Goal: Entertainment & Leisure: Consume media (video, audio)

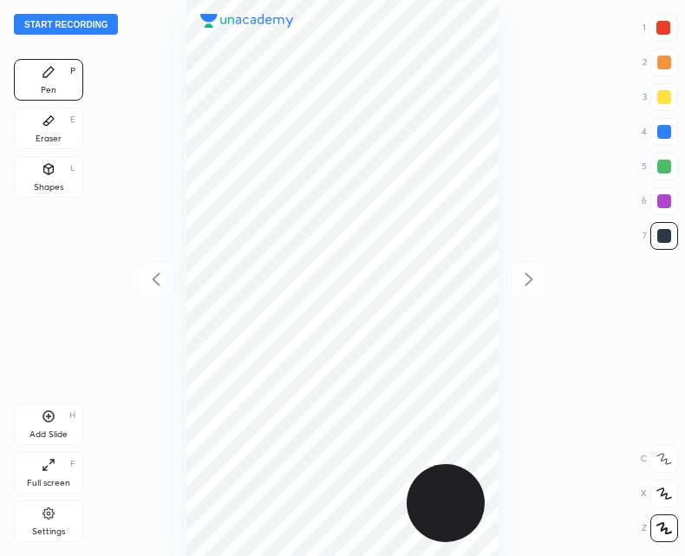
scroll to position [556, 408]
click at [69, 24] on button "Start recording" at bounding box center [66, 24] width 104 height 21
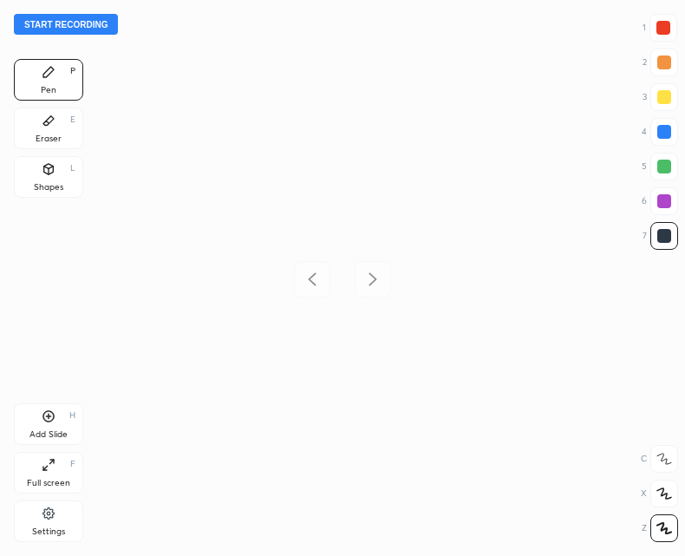
scroll to position [556, 408]
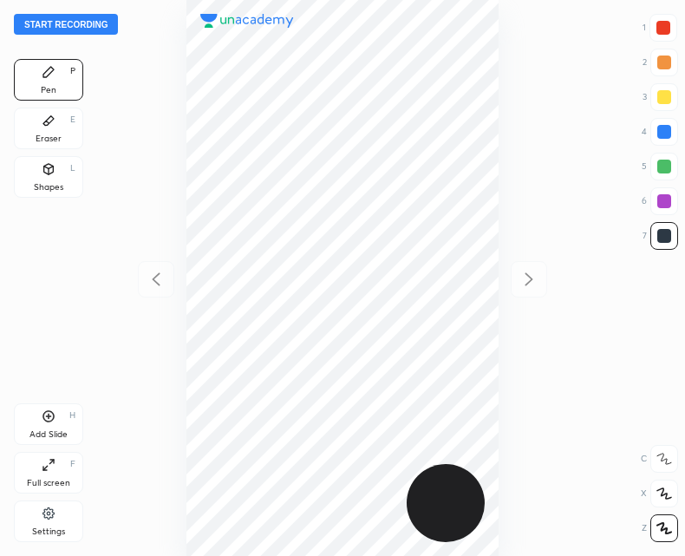
scroll to position [556, 408]
